Goal: Task Accomplishment & Management: Use online tool/utility

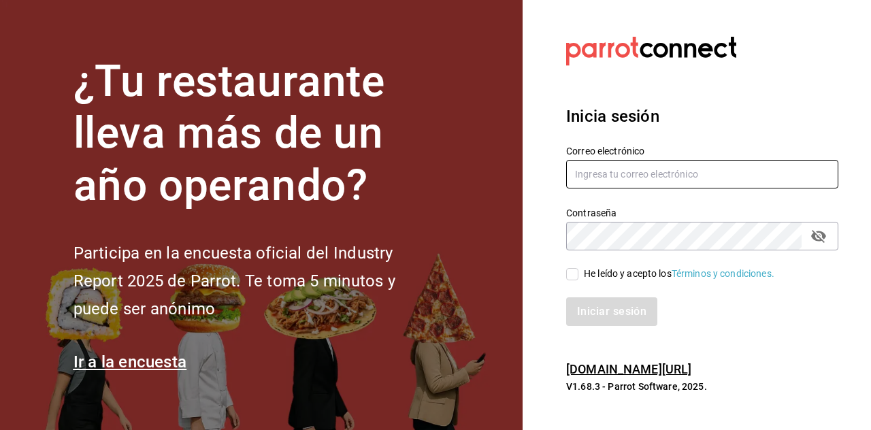
type input "alvaro.garcia8920@gmail.com"
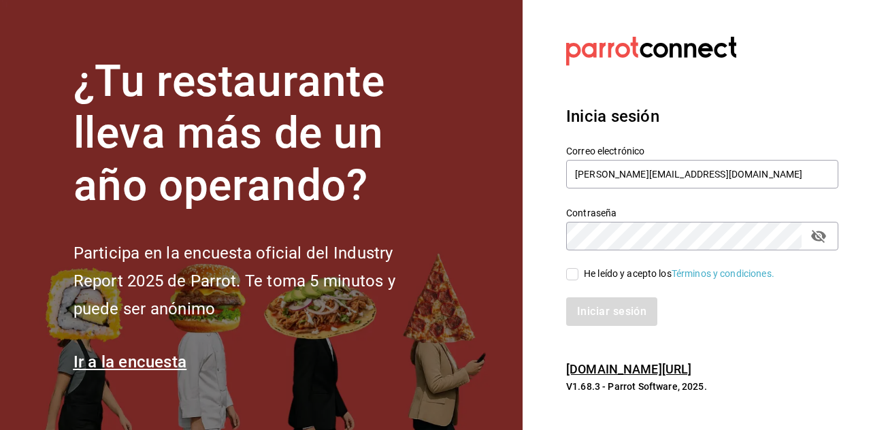
click at [569, 274] on input "He leído y acepto los Términos y condiciones." at bounding box center [572, 274] width 12 height 12
checkbox input "true"
click at [604, 318] on button "Iniciar sesión" at bounding box center [612, 311] width 93 height 29
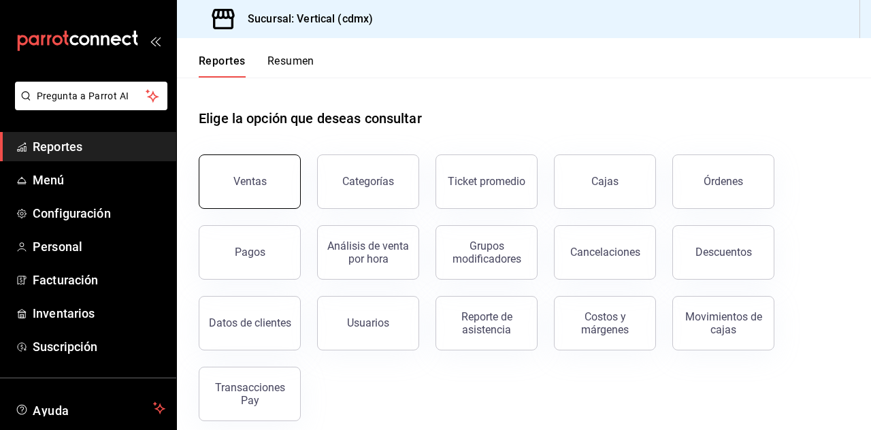
click at [268, 175] on button "Ventas" at bounding box center [250, 181] width 102 height 54
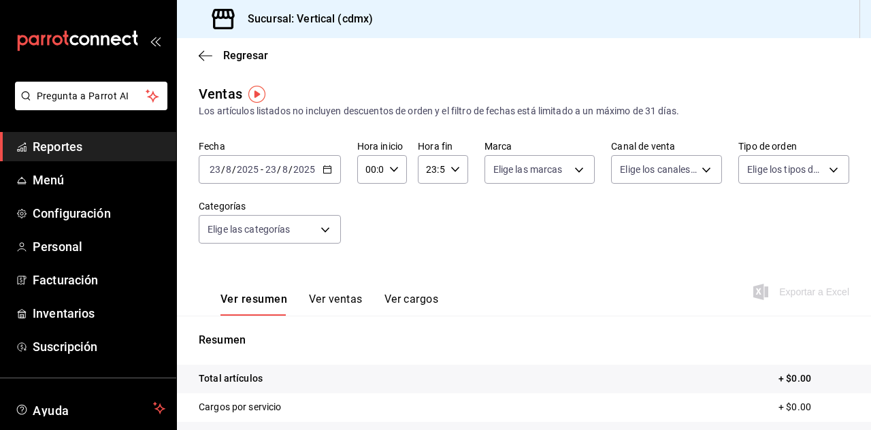
click at [324, 169] on \(Stroke\) "button" at bounding box center [326, 168] width 7 height 1
click at [414, 243] on div "Fecha [DATE] [DATE] - [DATE] [DATE] Hora inicio 00:00 Hora inicio Hora fin 23:5…" at bounding box center [524, 200] width 650 height 120
click at [325, 174] on \(Stroke\) "button" at bounding box center [327, 169] width 8 height 7
click at [329, 169] on icon "button" at bounding box center [328, 170] width 10 height 10
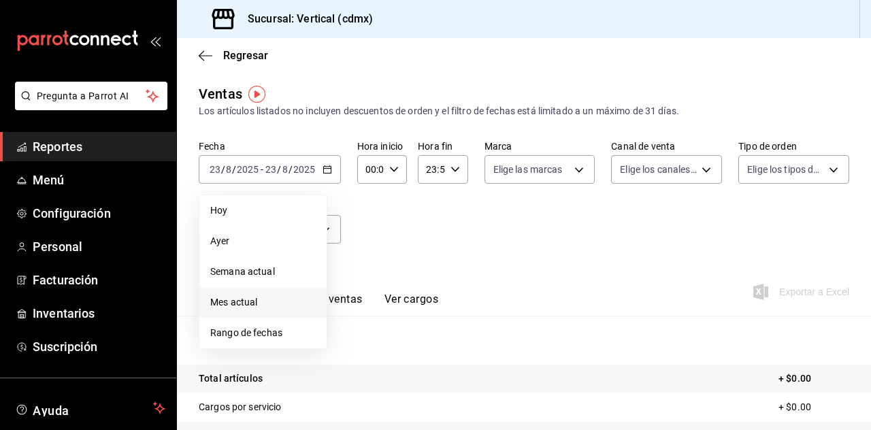
click at [278, 293] on li "Mes actual" at bounding box center [262, 302] width 127 height 31
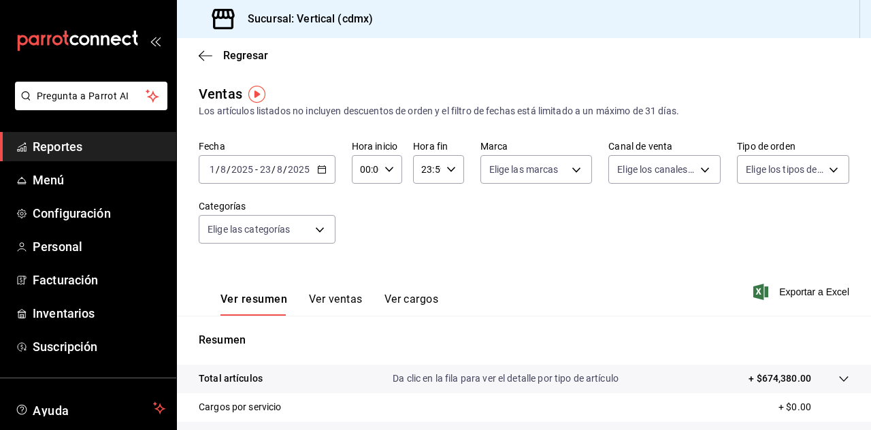
click at [324, 167] on \(Stroke\) "button" at bounding box center [322, 169] width 8 height 7
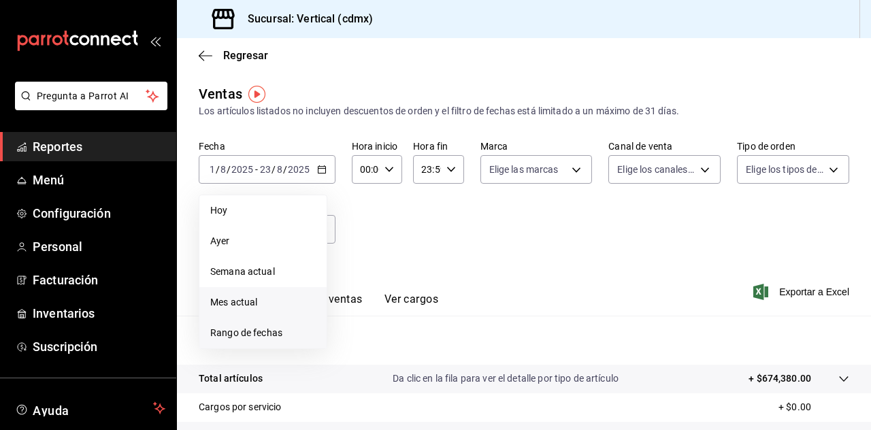
click at [252, 330] on span "Rango de fechas" at bounding box center [262, 333] width 105 height 14
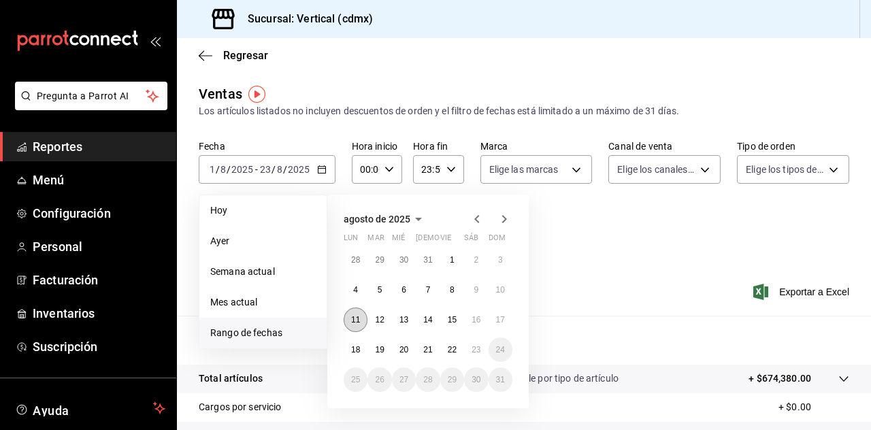
click at [354, 318] on abbr "11" at bounding box center [355, 320] width 9 height 10
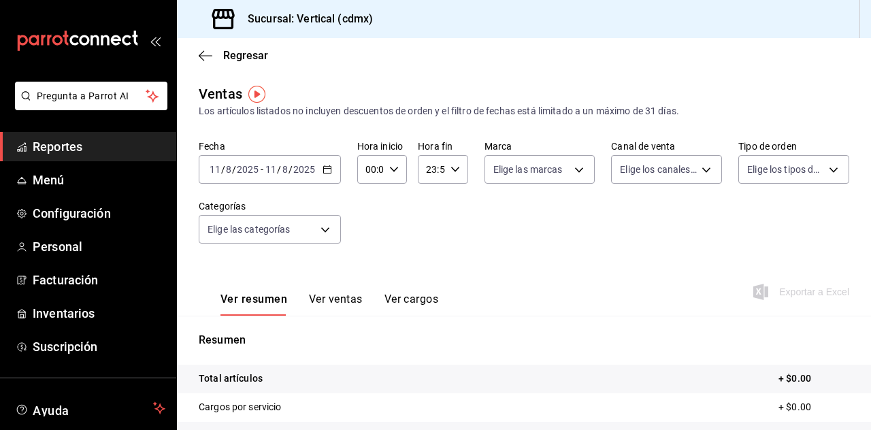
click at [327, 167] on icon "button" at bounding box center [328, 170] width 10 height 10
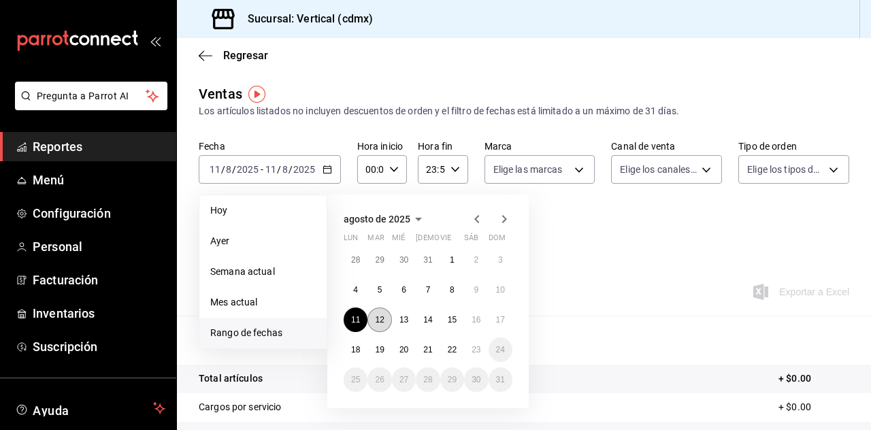
click at [376, 316] on abbr "12" at bounding box center [379, 320] width 9 height 10
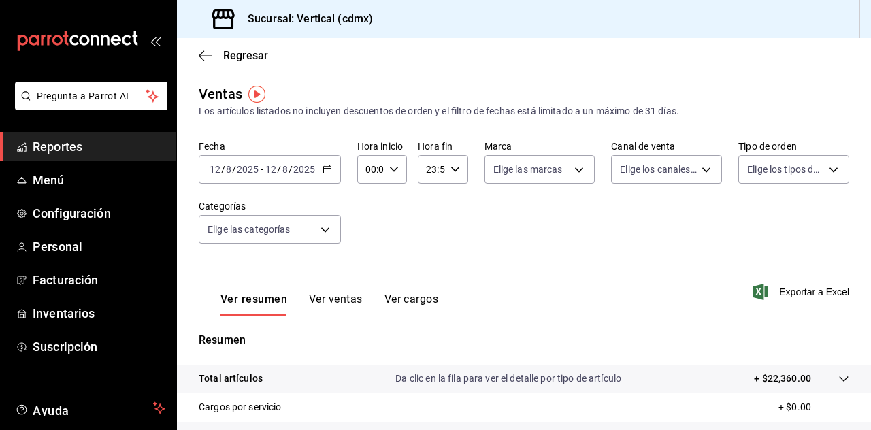
scroll to position [93, 0]
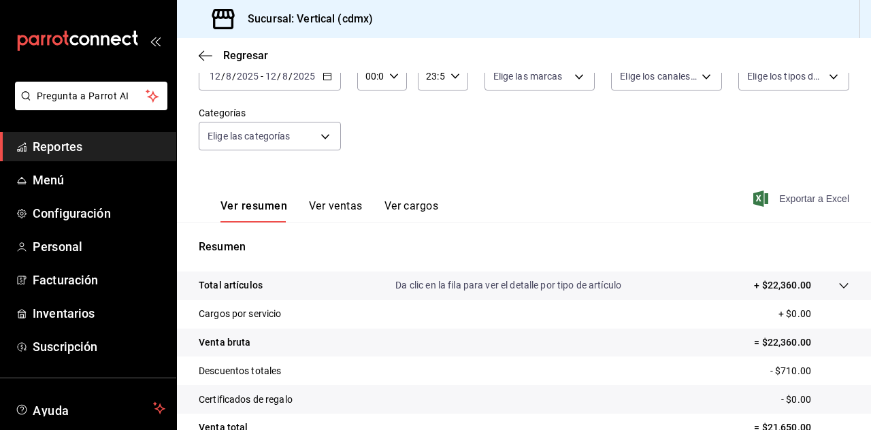
click at [804, 195] on span "Exportar a Excel" at bounding box center [802, 199] width 93 height 16
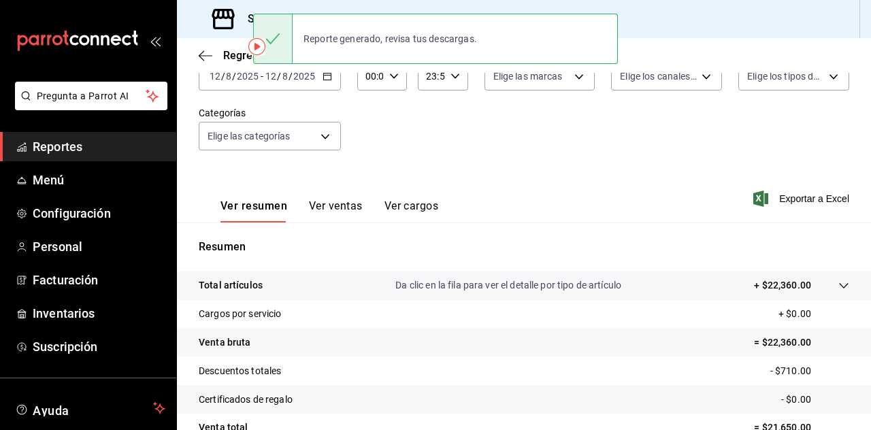
scroll to position [47, 0]
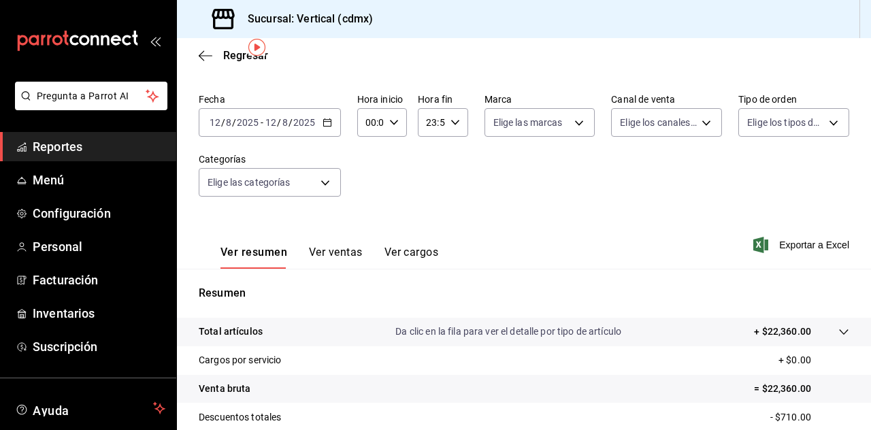
click at [329, 123] on icon "button" at bounding box center [328, 123] width 10 height 10
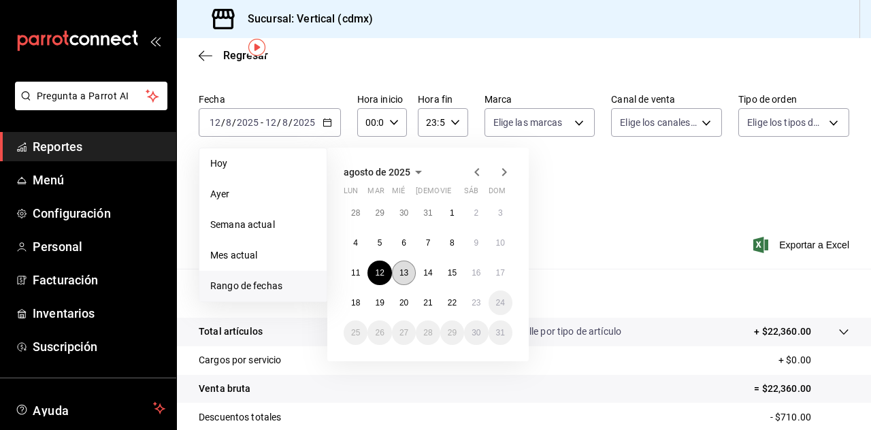
click at [400, 268] on abbr "13" at bounding box center [403, 273] width 9 height 10
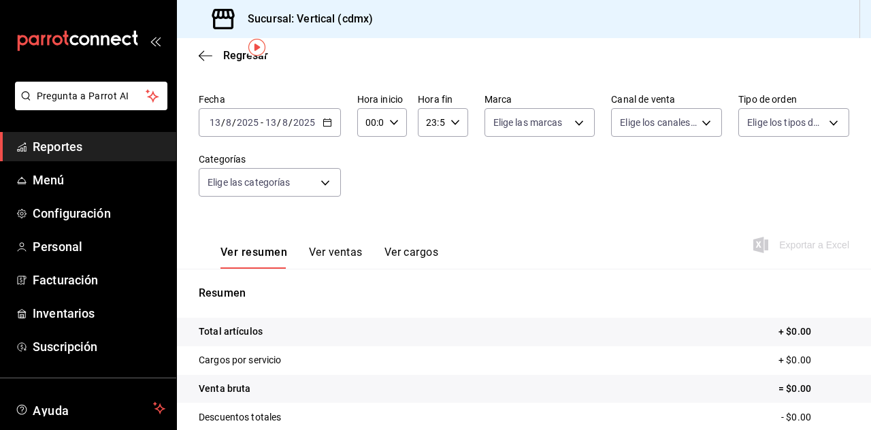
click at [327, 120] on icon "button" at bounding box center [328, 123] width 10 height 10
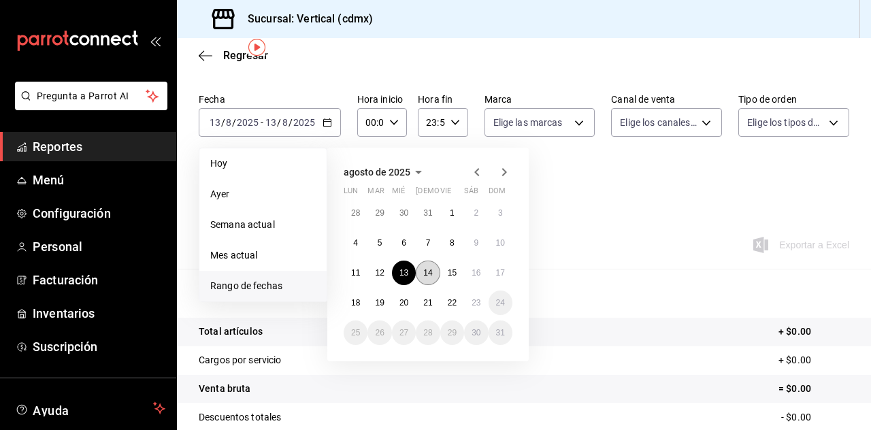
click at [427, 276] on abbr "14" at bounding box center [427, 273] width 9 height 10
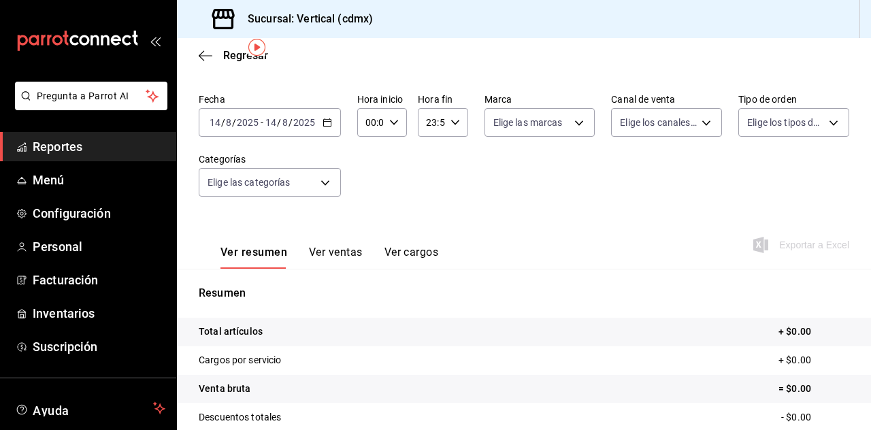
click at [330, 128] on div "[DATE] [DATE] - [DATE] [DATE]" at bounding box center [270, 122] width 142 height 29
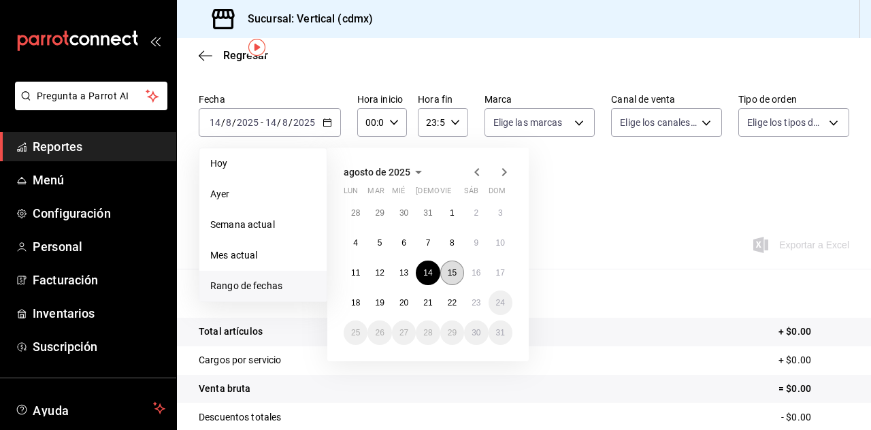
click at [457, 278] on button "15" at bounding box center [452, 273] width 24 height 24
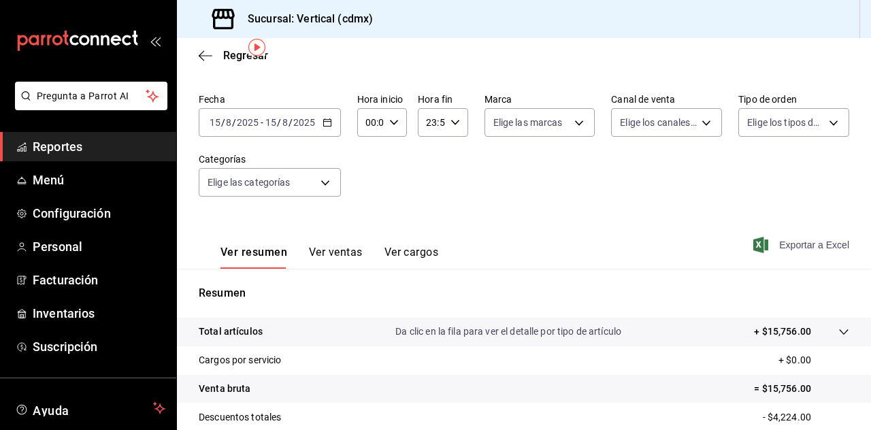
click at [775, 250] on span "Exportar a Excel" at bounding box center [802, 245] width 93 height 16
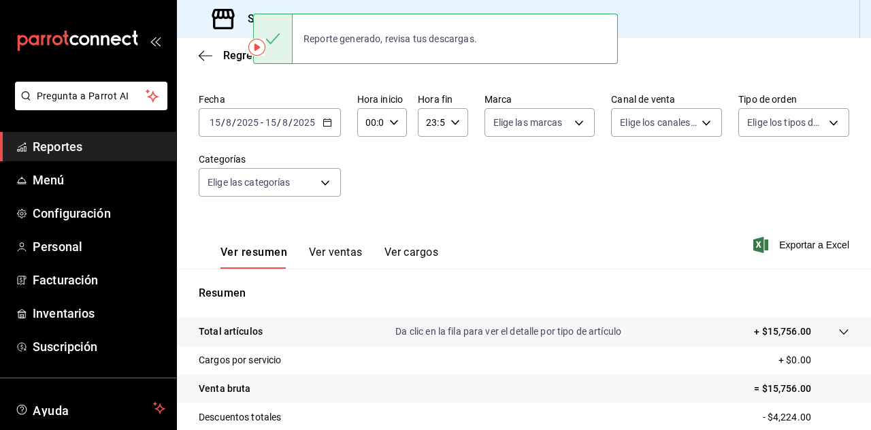
click at [327, 126] on \(Stroke\) "button" at bounding box center [327, 122] width 8 height 7
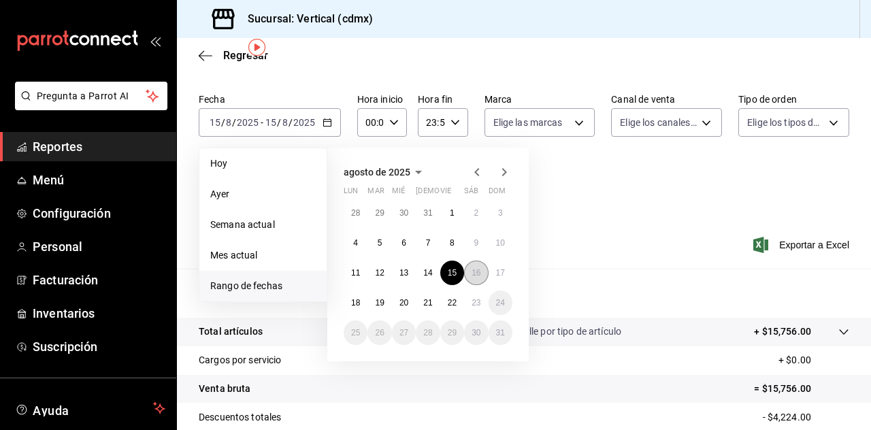
click at [475, 273] on abbr "16" at bounding box center [476, 273] width 9 height 10
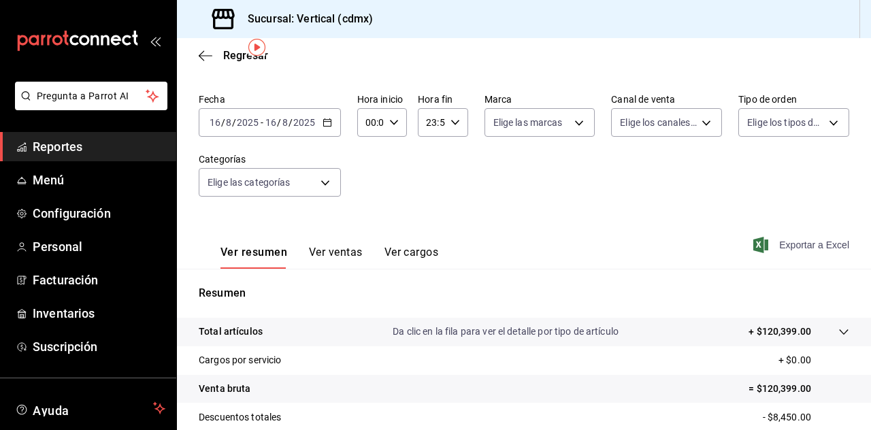
click at [814, 252] on span "Exportar a Excel" at bounding box center [802, 245] width 93 height 16
click at [327, 122] on icon "button" at bounding box center [328, 123] width 10 height 10
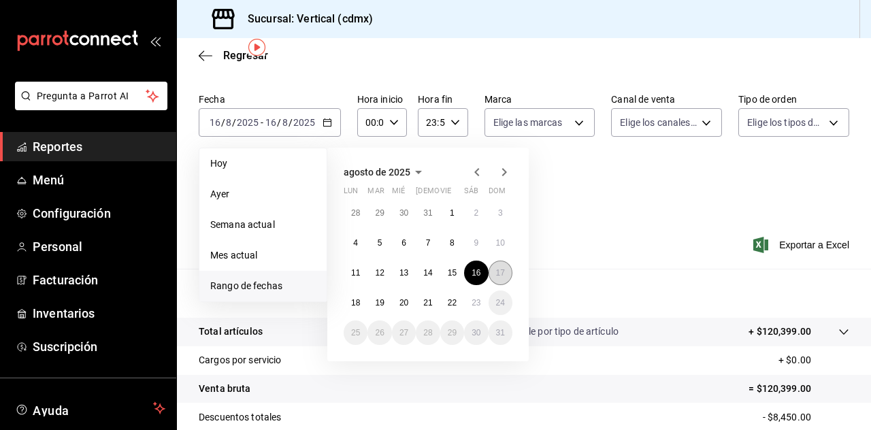
click at [495, 268] on button "17" at bounding box center [501, 273] width 24 height 24
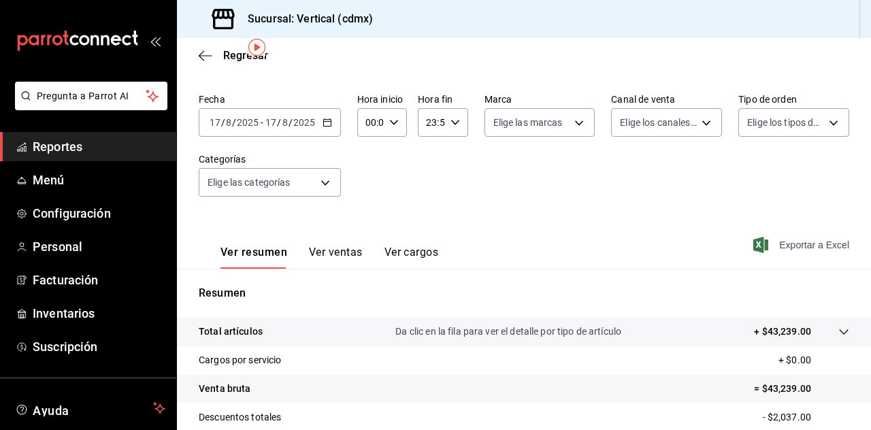
click at [822, 246] on span "Exportar a Excel" at bounding box center [802, 245] width 93 height 16
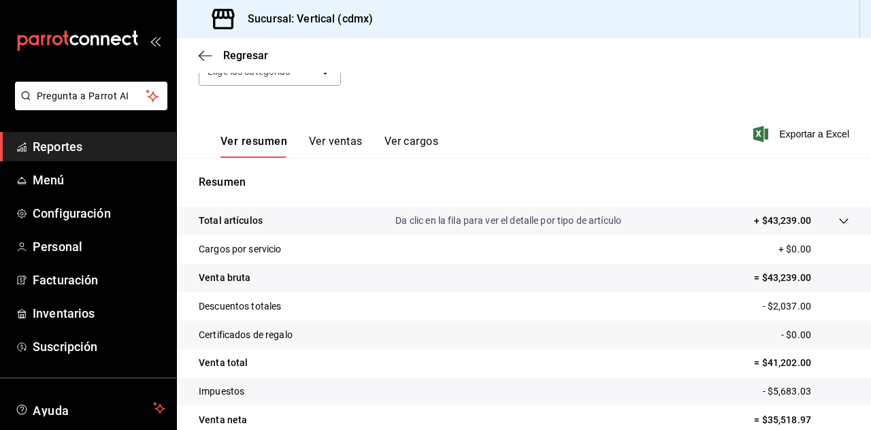
scroll to position [168, 0]
